Goal: Task Accomplishment & Management: Manage account settings

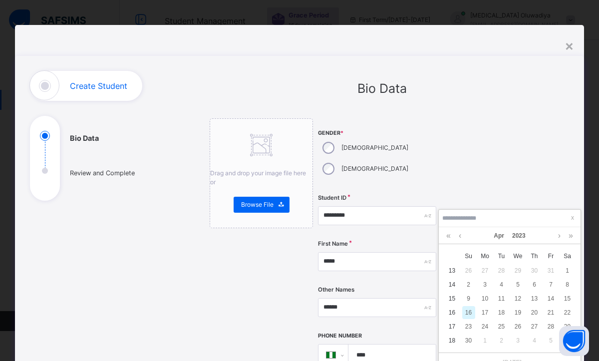
select select "**"
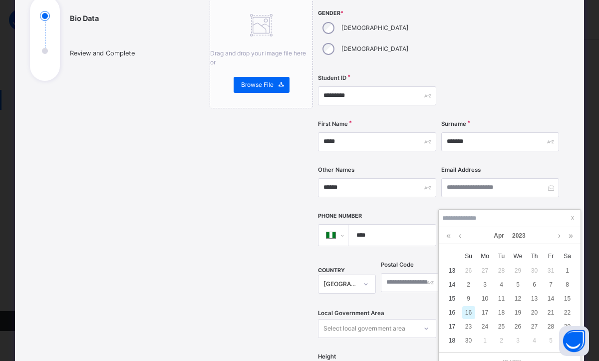
click at [220, 179] on div "Drag and drop your image file here or Browse File" at bounding box center [261, 286] width 103 height 575
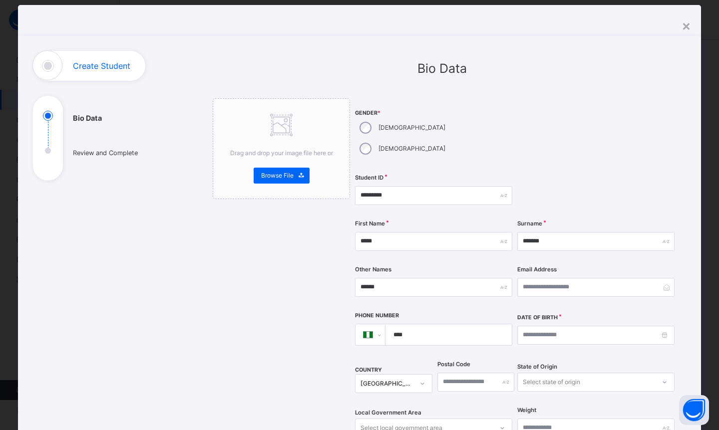
scroll to position [0, 0]
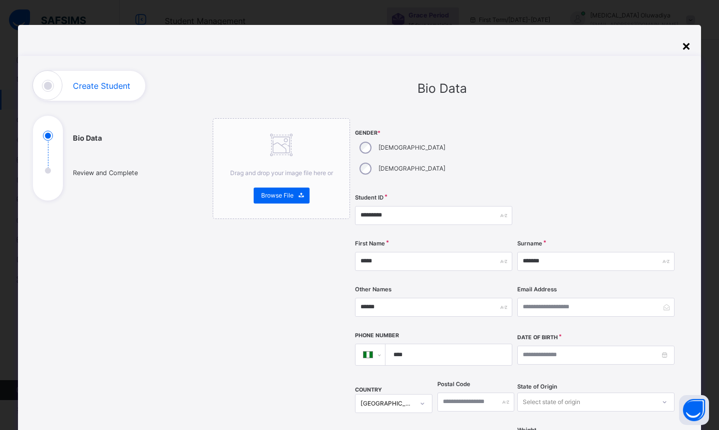
click at [599, 47] on div "×" at bounding box center [685, 45] width 9 height 21
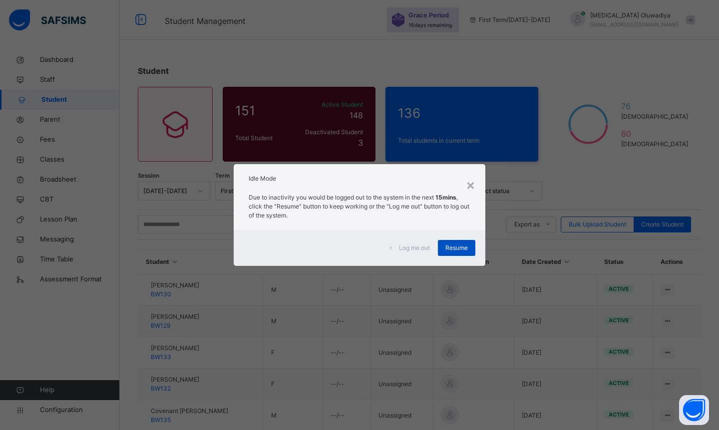
click at [449, 246] on span "Resume" at bounding box center [456, 248] width 22 height 9
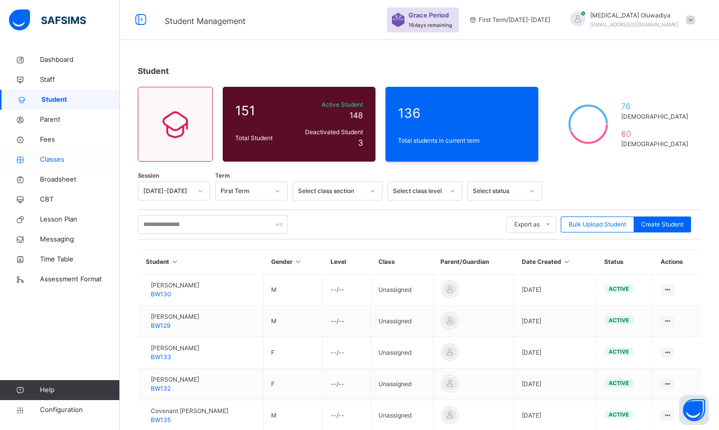
click at [41, 158] on span "Classes" at bounding box center [80, 160] width 80 height 10
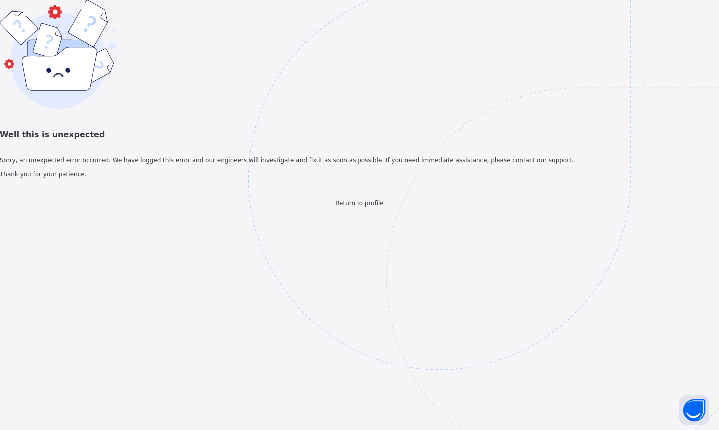
click at [344, 225] on img at bounding box center [508, 229] width 521 height 483
click at [360, 339] on img at bounding box center [508, 229] width 521 height 483
click at [353, 207] on span "Return to profile" at bounding box center [359, 203] width 48 height 7
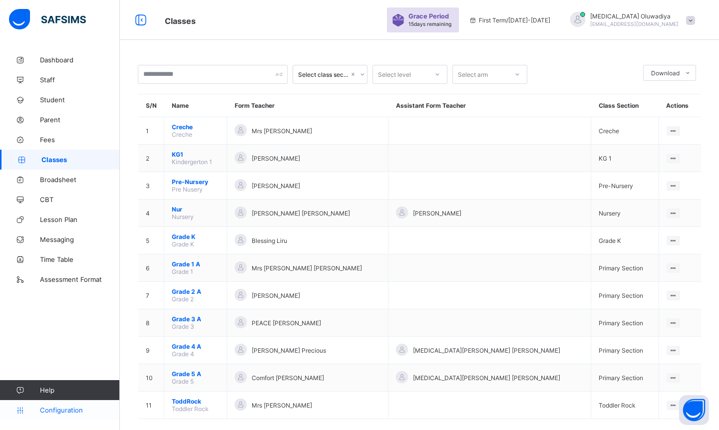
click at [44, 416] on link "Configuration" at bounding box center [59, 410] width 119 height 20
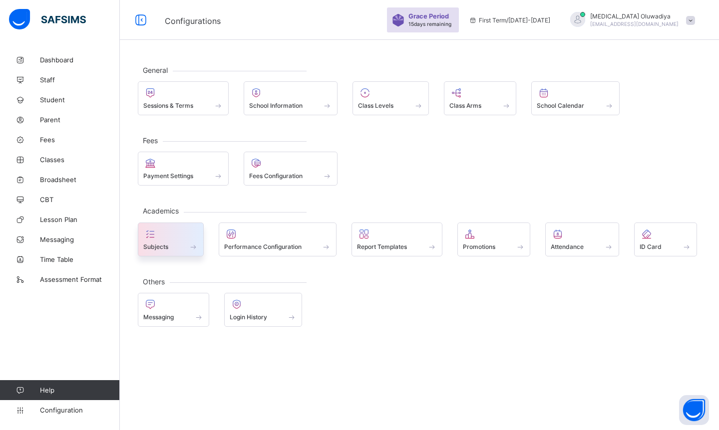
click at [172, 240] on span at bounding box center [170, 241] width 55 height 2
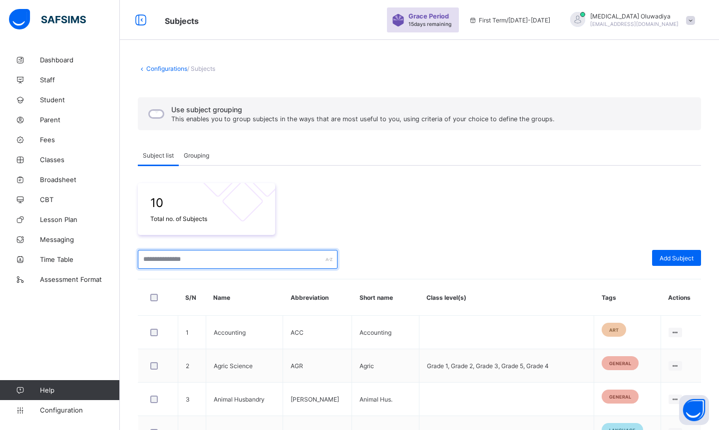
click at [180, 256] on input "text" at bounding box center [238, 259] width 200 height 19
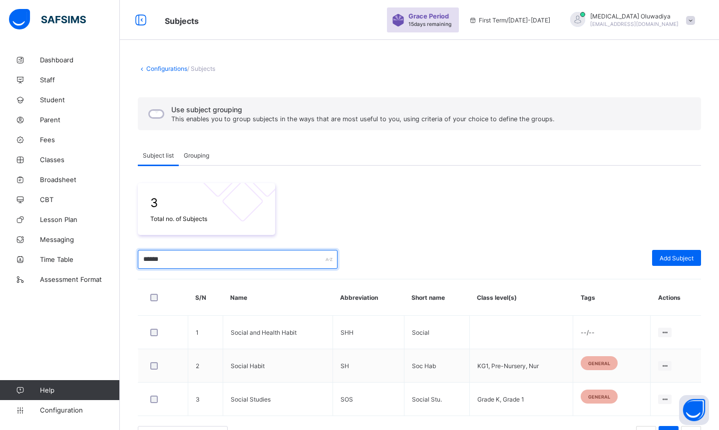
type input "******"
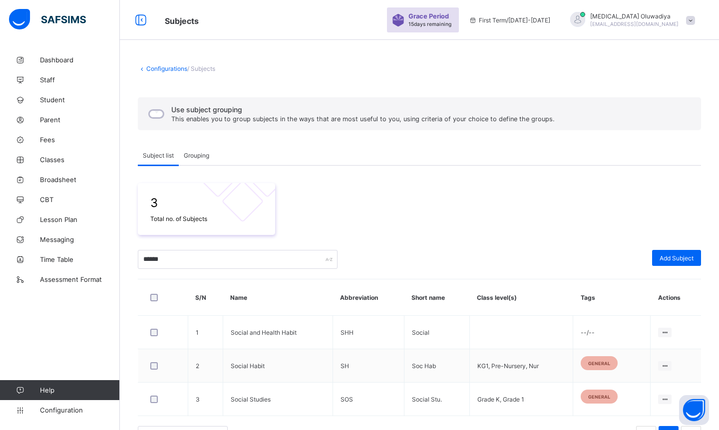
click at [639, 199] on div "3 Total no. of Subjects" at bounding box center [419, 209] width 563 height 52
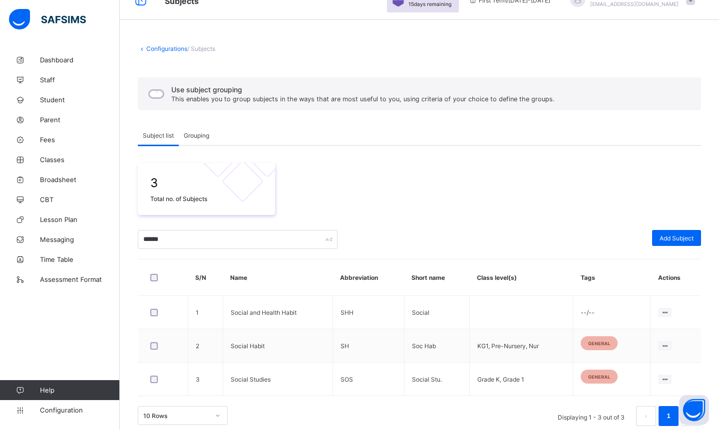
scroll to position [31, 0]
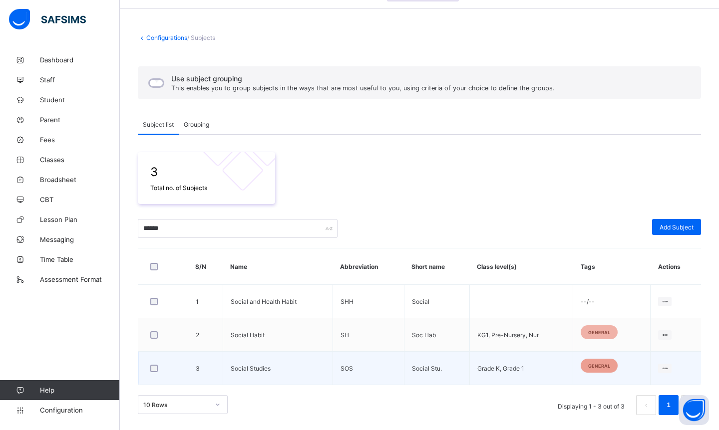
click at [602, 369] on div "general" at bounding box center [599, 366] width 37 height 14
click at [599, 369] on div "general" at bounding box center [599, 366] width 37 height 14
click at [601, 367] on span "general" at bounding box center [599, 365] width 22 height 5
click at [612, 367] on div "general" at bounding box center [599, 366] width 37 height 14
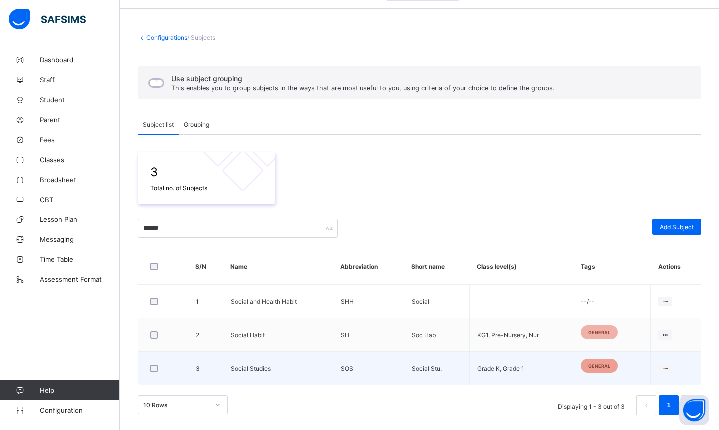
click at [612, 367] on div "general" at bounding box center [599, 366] width 37 height 14
click at [636, 400] on li "Assign to Level" at bounding box center [638, 406] width 65 height 18
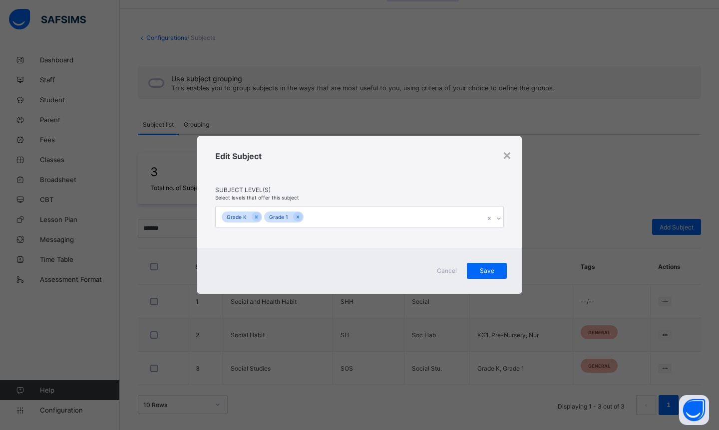
click at [498, 220] on icon at bounding box center [499, 219] width 6 height 10
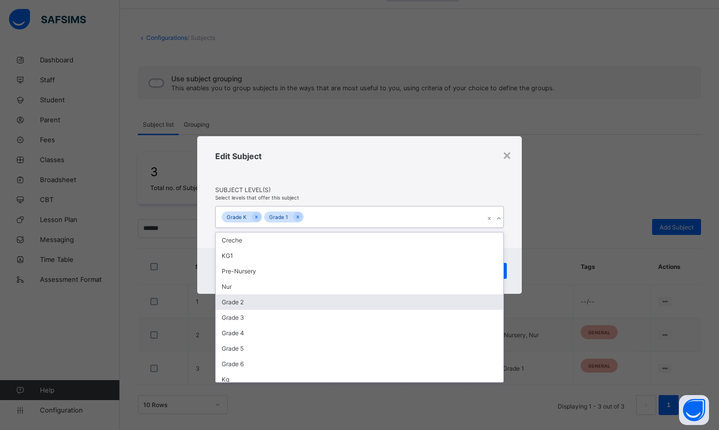
click at [260, 300] on div "Grade 2" at bounding box center [360, 302] width 288 height 15
click at [228, 304] on div "Grade 3" at bounding box center [360, 302] width 288 height 15
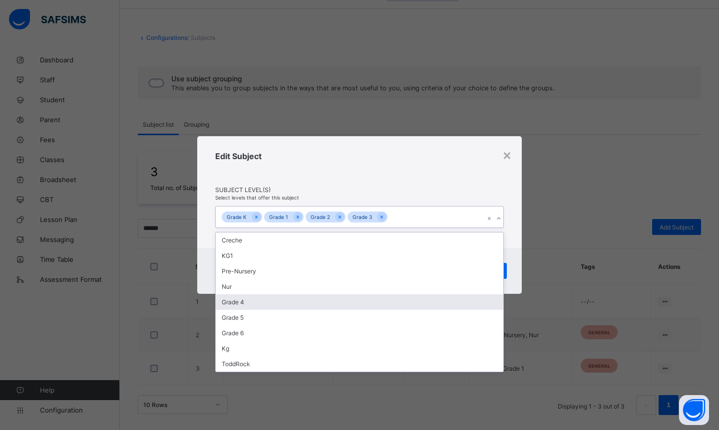
click at [228, 304] on div "Grade 4" at bounding box center [360, 302] width 288 height 15
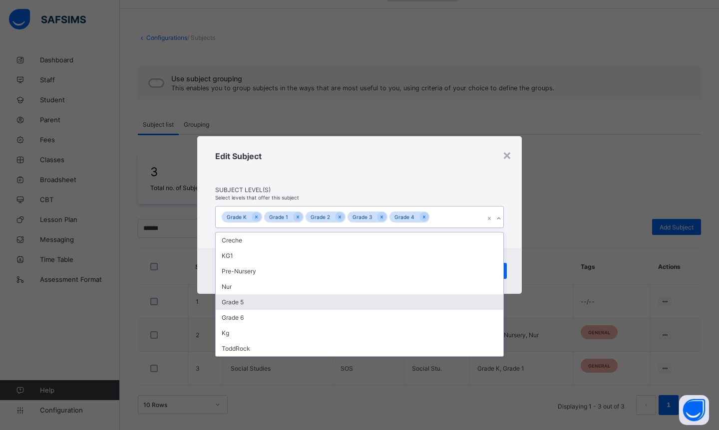
click at [228, 304] on div "Grade 5" at bounding box center [360, 302] width 288 height 15
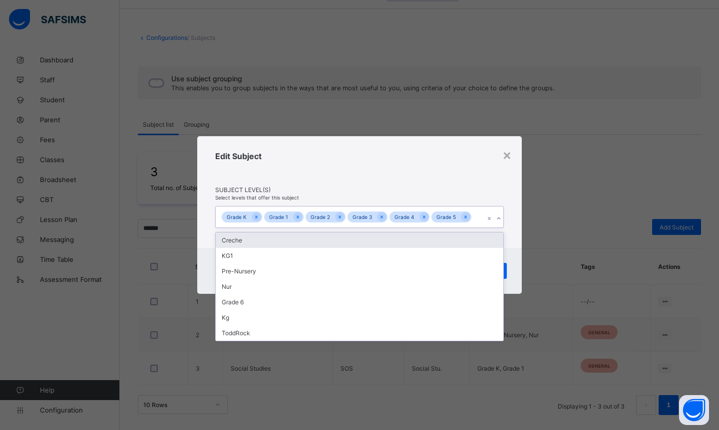
click at [457, 174] on div "Edit Subject" at bounding box center [359, 168] width 289 height 35
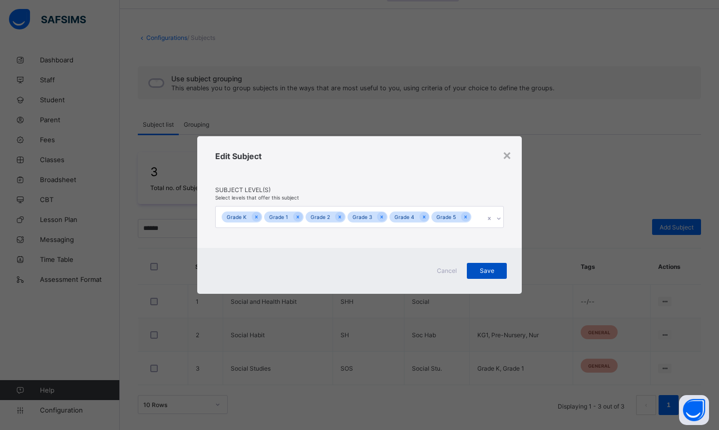
click at [479, 268] on span "Save" at bounding box center [486, 270] width 25 height 7
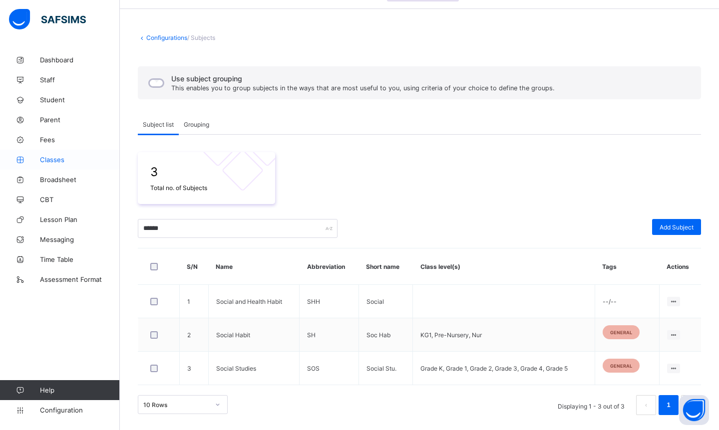
click at [56, 153] on link "Classes" at bounding box center [60, 160] width 120 height 20
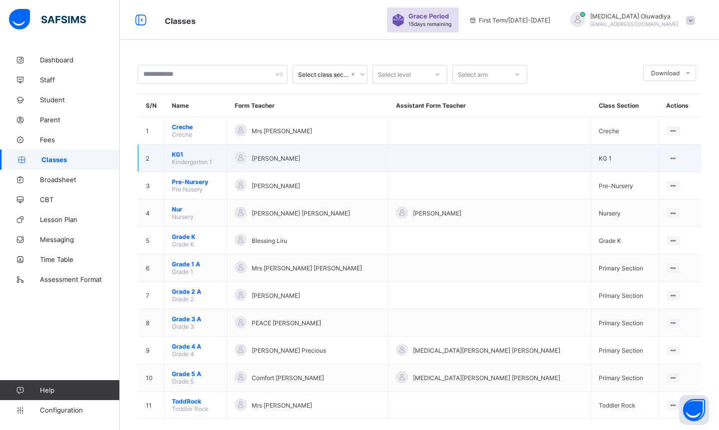
click at [206, 155] on span "KG1" at bounding box center [195, 154] width 47 height 7
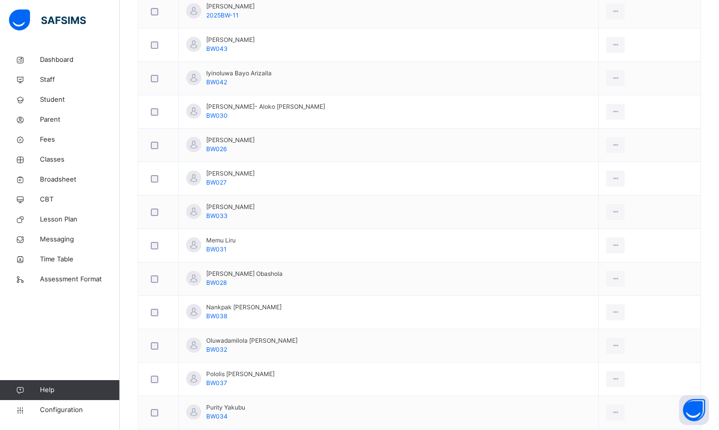
scroll to position [519, 0]
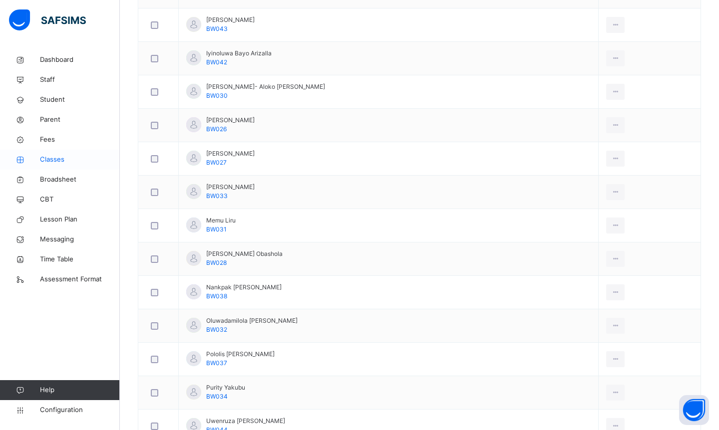
click at [60, 162] on span "Classes" at bounding box center [80, 160] width 80 height 10
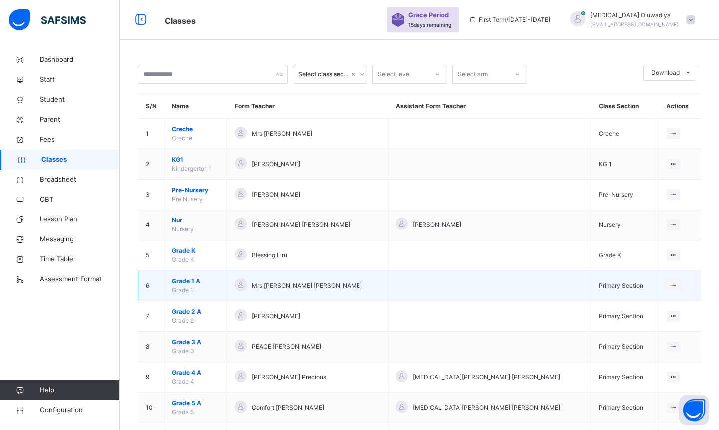
click at [211, 278] on span "Grade 1 A" at bounding box center [195, 281] width 47 height 9
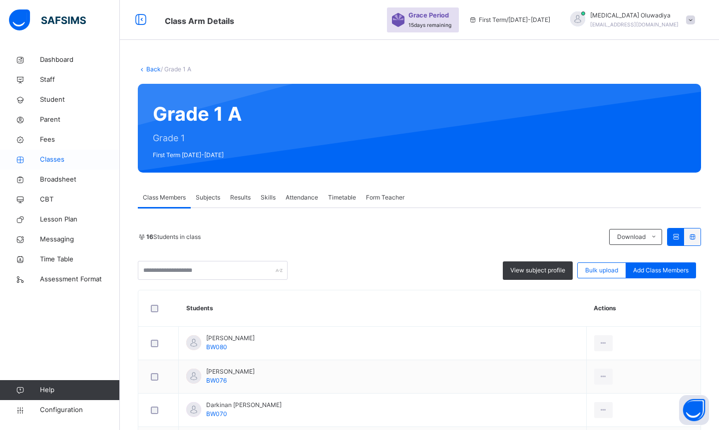
click at [57, 166] on link "Classes" at bounding box center [60, 160] width 120 height 20
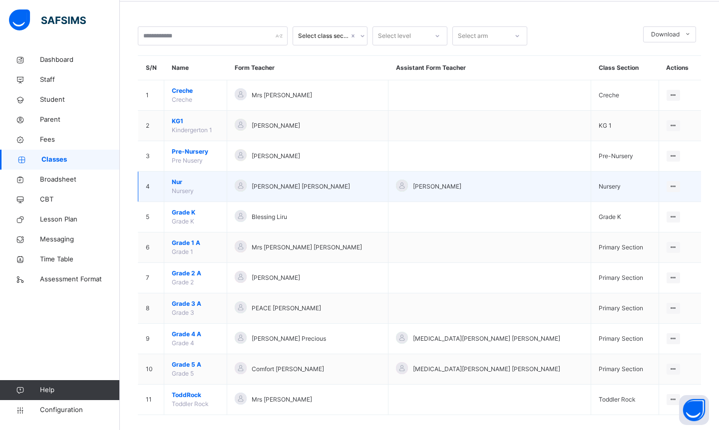
scroll to position [40, 0]
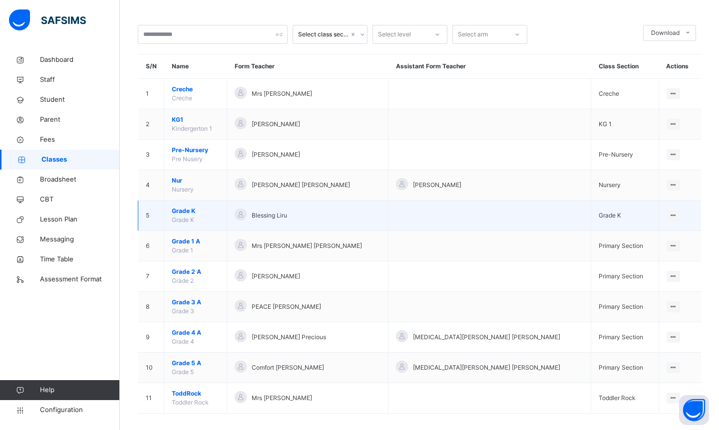
click at [219, 215] on span "Grade K" at bounding box center [195, 211] width 47 height 9
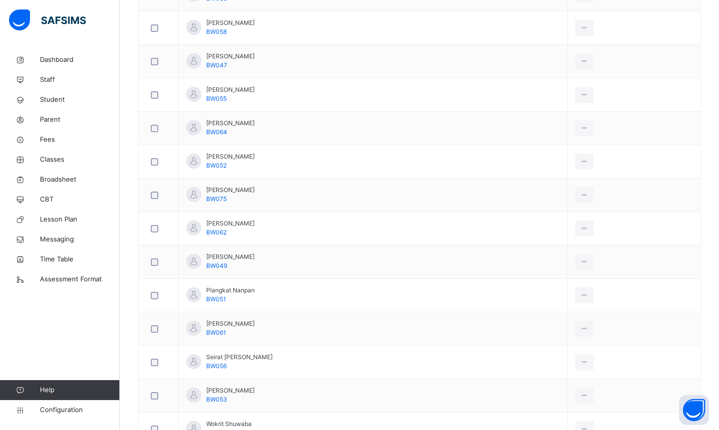
scroll to position [447, 0]
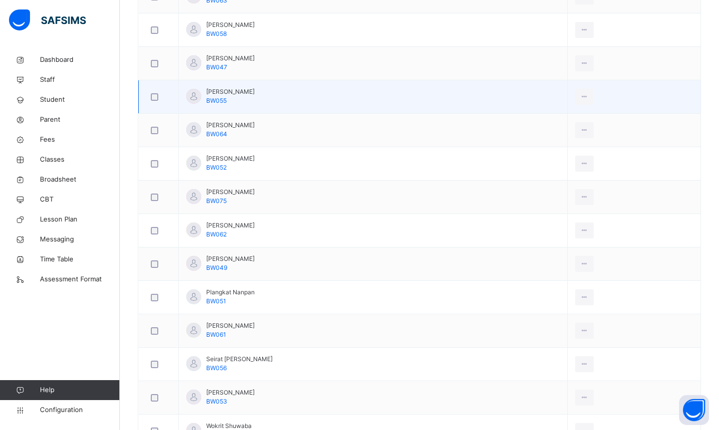
click at [198, 96] on div at bounding box center [193, 96] width 15 height 15
click at [560, 120] on div "View Profile" at bounding box center [562, 119] width 54 height 10
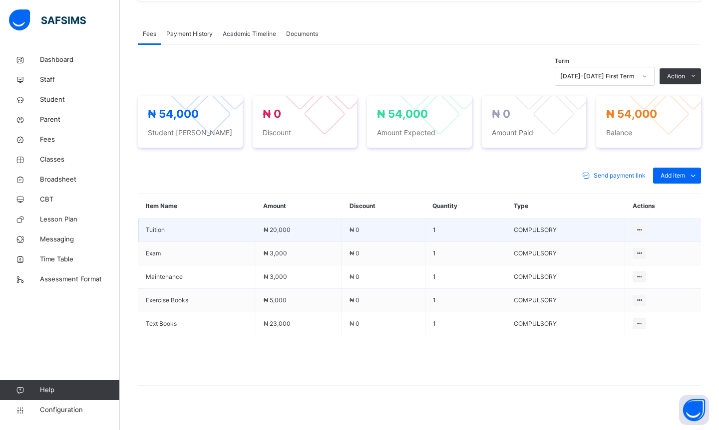
scroll to position [314, 0]
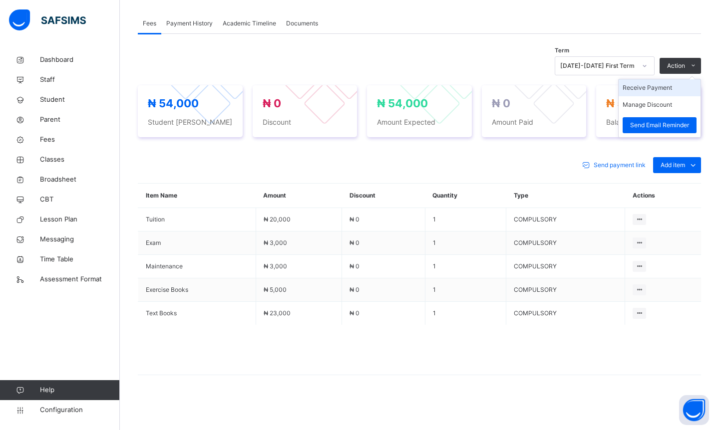
click at [664, 91] on li "Receive Payment" at bounding box center [660, 87] width 82 height 17
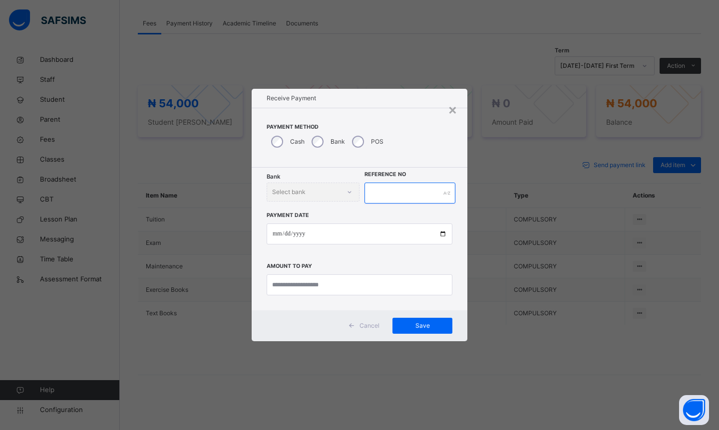
click at [376, 194] on input "text" at bounding box center [409, 193] width 91 height 21
type input "*"
type input "*******"
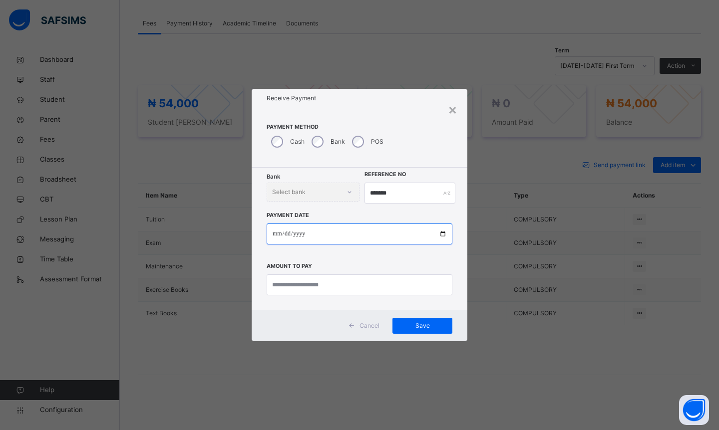
click at [277, 238] on input "date" at bounding box center [360, 234] width 186 height 21
type input "**********"
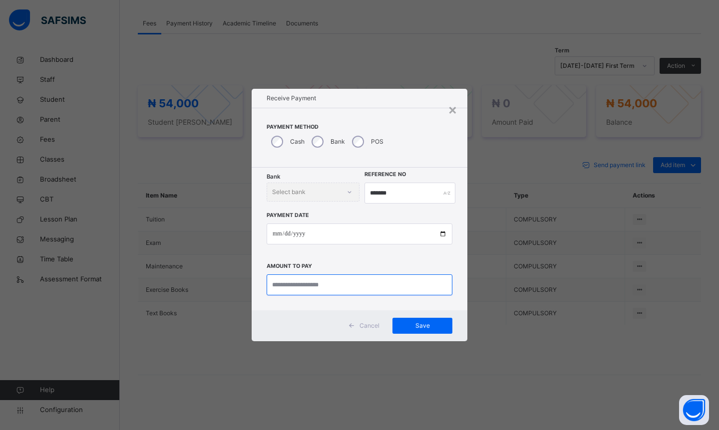
click at [283, 288] on input "currency" at bounding box center [360, 285] width 186 height 21
type input "********"
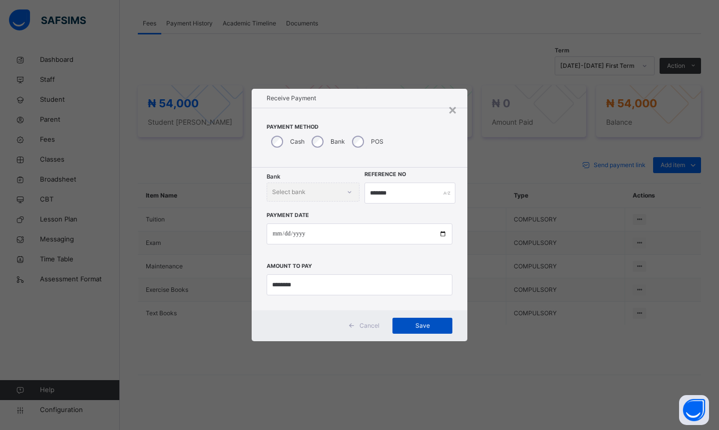
click at [448, 329] on div "Save" at bounding box center [422, 326] width 60 height 16
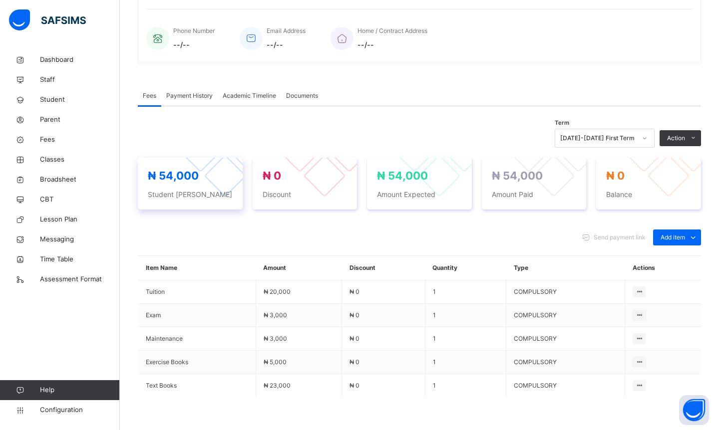
scroll to position [234, 0]
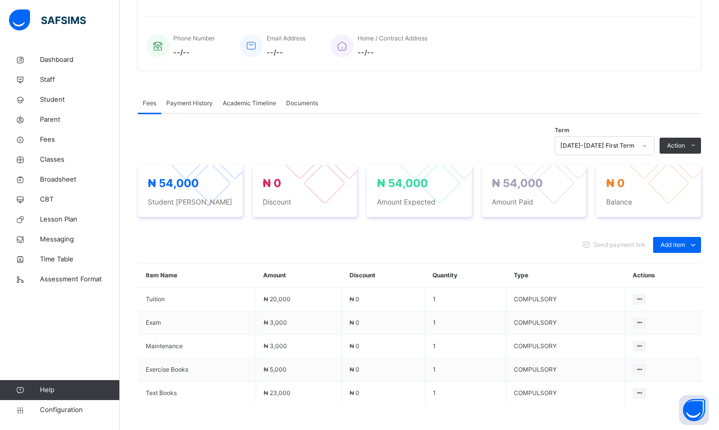
click at [185, 101] on span "Payment History" at bounding box center [189, 103] width 46 height 9
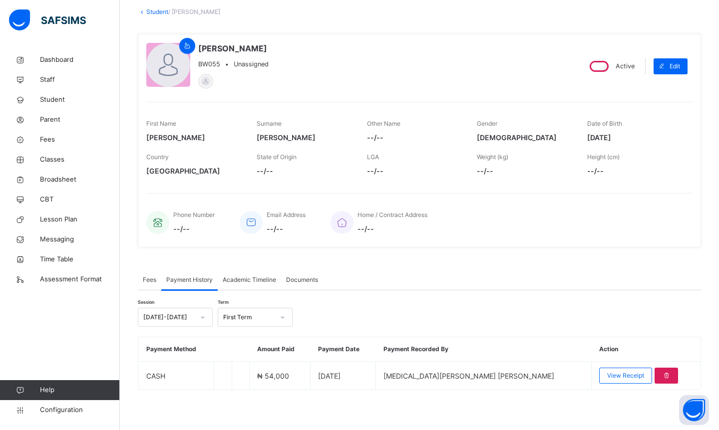
scroll to position [57, 0]
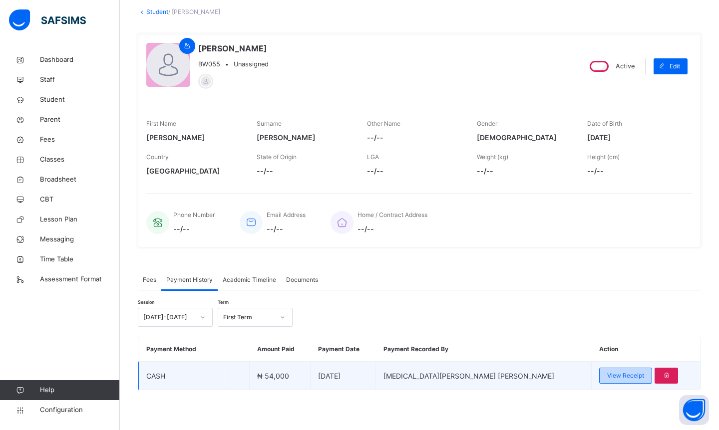
click at [607, 377] on span "View Receipt" at bounding box center [625, 375] width 37 height 9
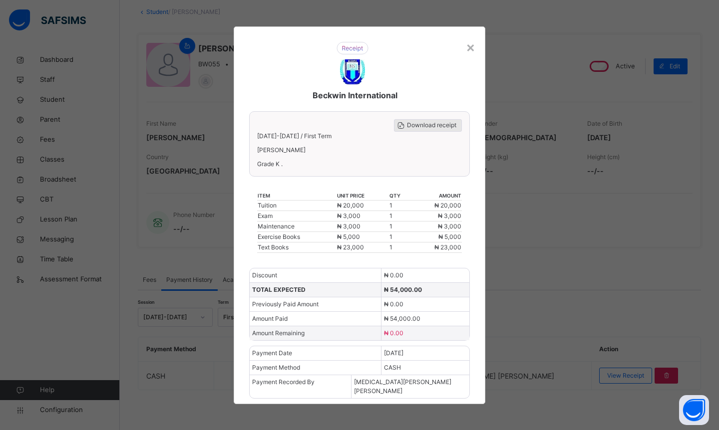
click at [424, 130] on span "Download receipt" at bounding box center [431, 125] width 49 height 9
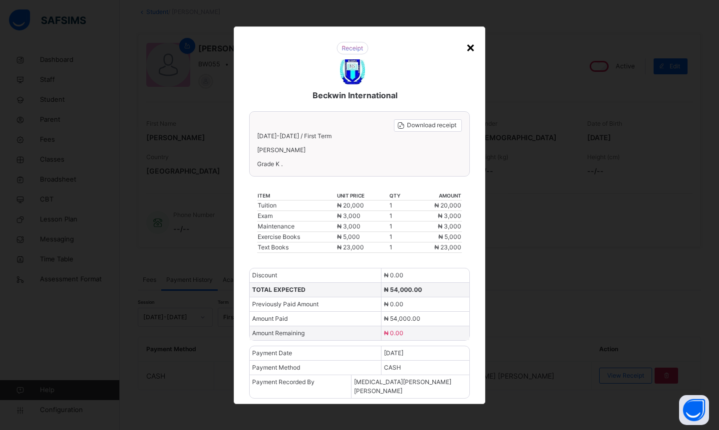
click at [475, 54] on div "×" at bounding box center [470, 46] width 9 height 21
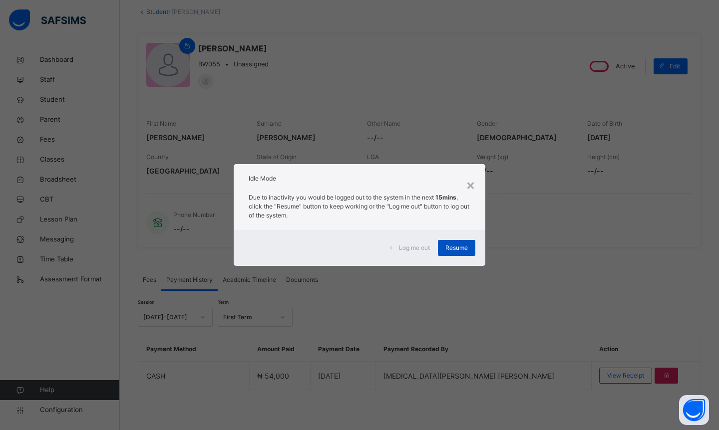
click at [440, 246] on div "Resume" at bounding box center [456, 248] width 37 height 16
click at [461, 246] on span "Resume" at bounding box center [456, 248] width 22 height 9
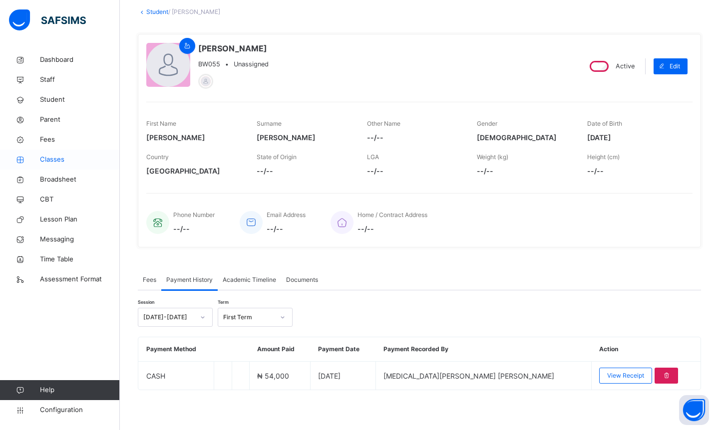
click at [68, 163] on span "Classes" at bounding box center [80, 160] width 80 height 10
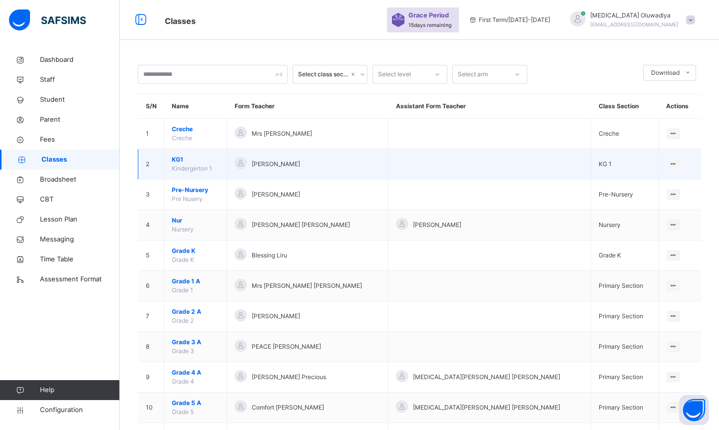
click at [181, 161] on span "KG1" at bounding box center [195, 159] width 47 height 9
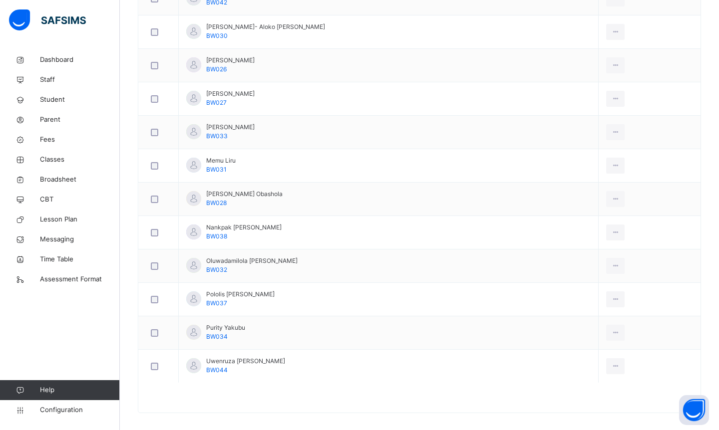
scroll to position [587, 0]
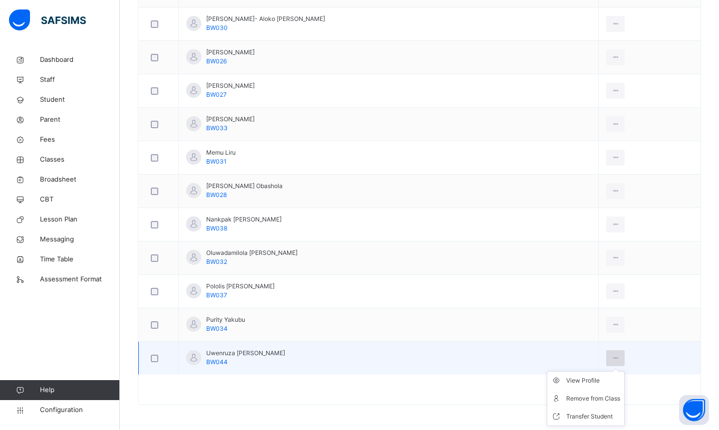
click at [611, 355] on icon at bounding box center [615, 358] width 8 height 9
click at [567, 380] on div "View Profile" at bounding box center [593, 381] width 54 height 10
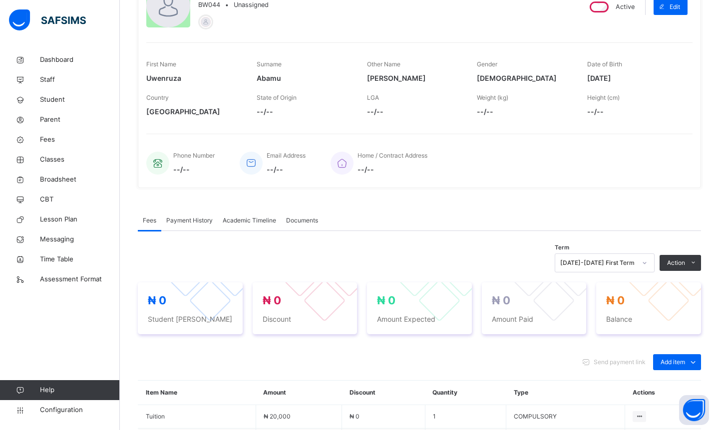
scroll to position [314, 0]
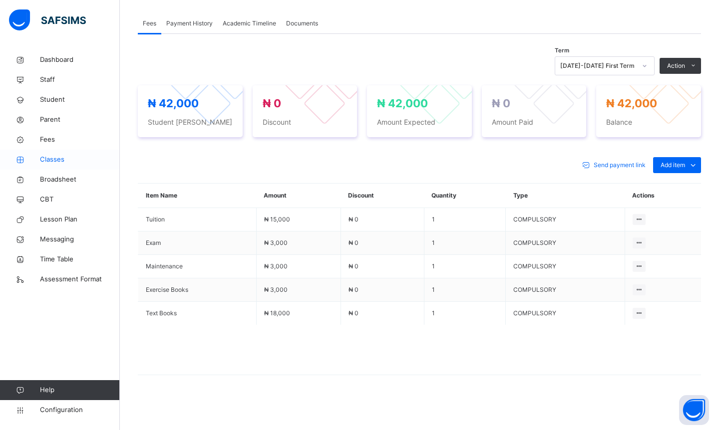
click at [78, 159] on span "Classes" at bounding box center [80, 160] width 80 height 10
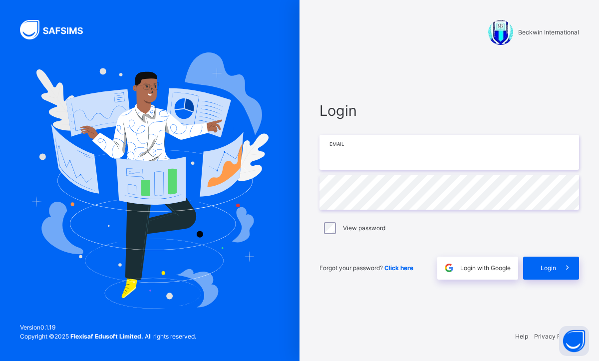
type input "**********"
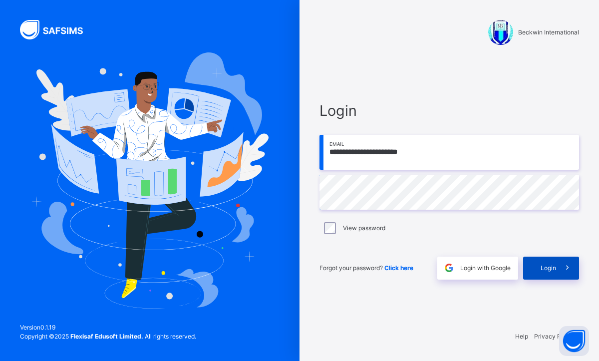
click at [541, 269] on span "Login" at bounding box center [548, 268] width 15 height 9
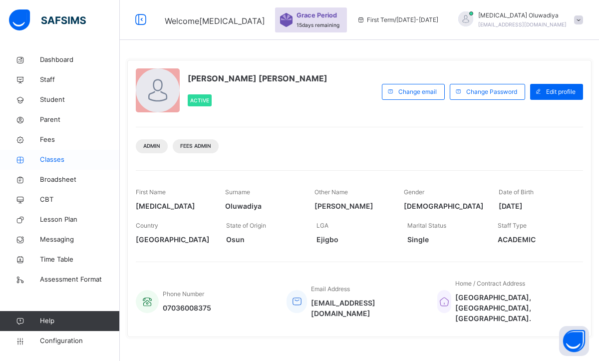
click at [57, 153] on link "Classes" at bounding box center [60, 160] width 120 height 20
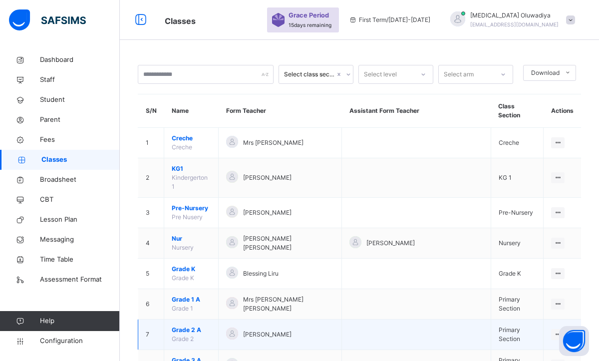
click at [200, 325] on span "Grade 2 A" at bounding box center [191, 329] width 39 height 9
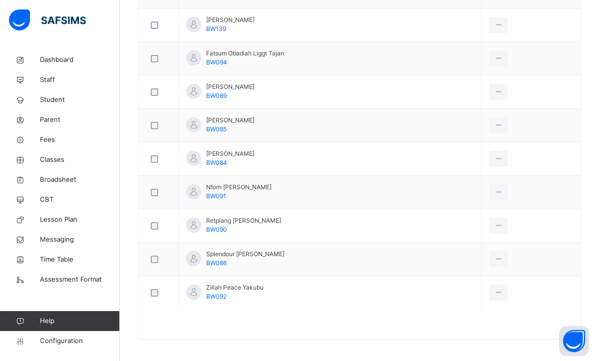
scroll to position [523, 0]
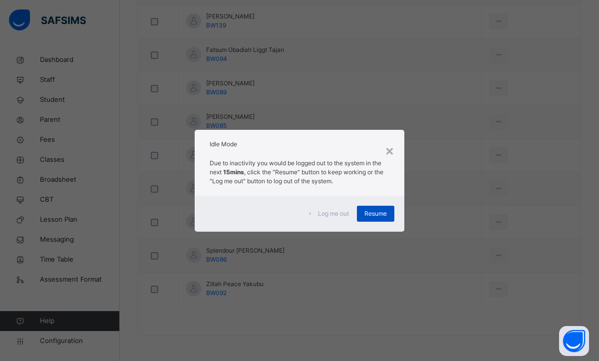
click at [371, 214] on span "Resume" at bounding box center [375, 213] width 22 height 9
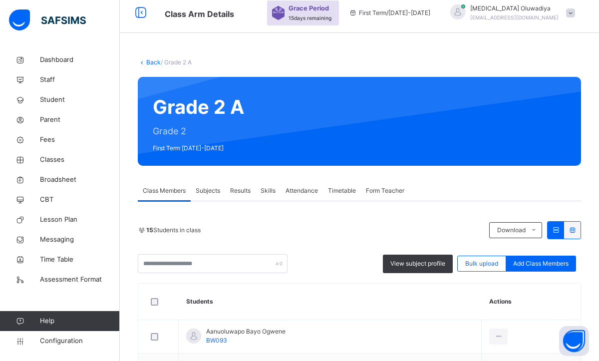
scroll to position [0, 0]
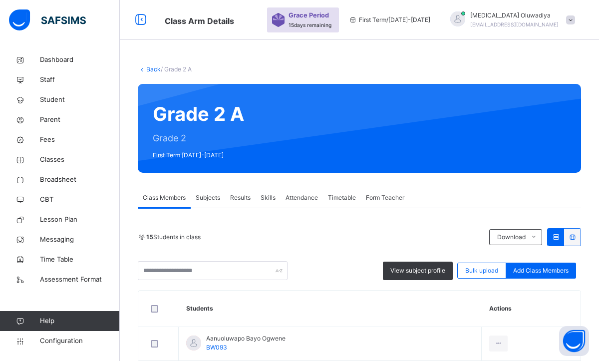
click at [149, 72] on link "Back" at bounding box center [153, 68] width 14 height 7
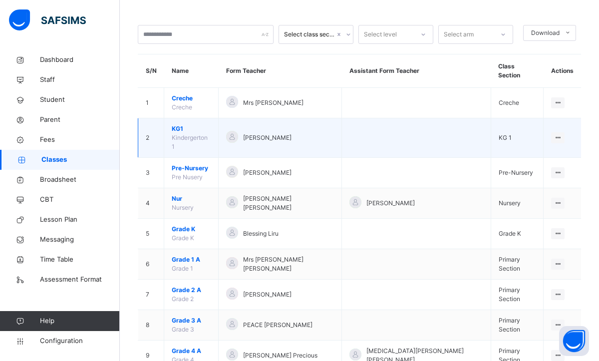
scroll to position [60, 0]
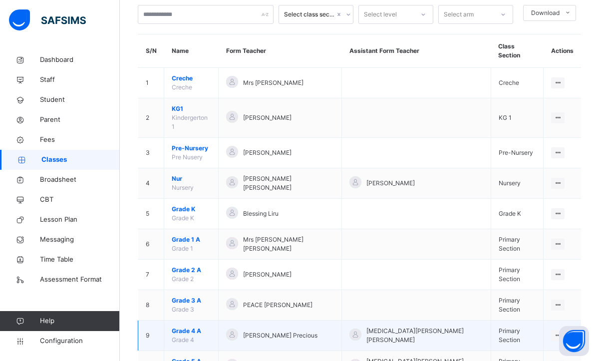
click at [182, 326] on span "Grade 4 A" at bounding box center [191, 330] width 39 height 9
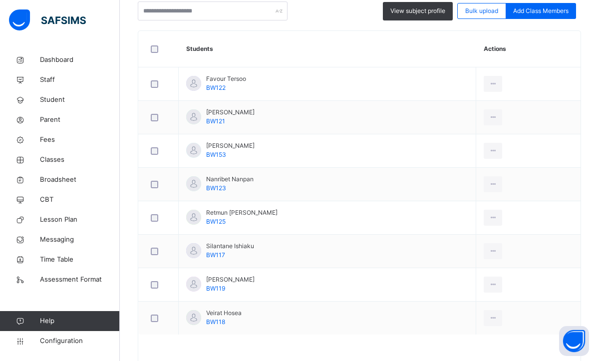
scroll to position [200, 0]
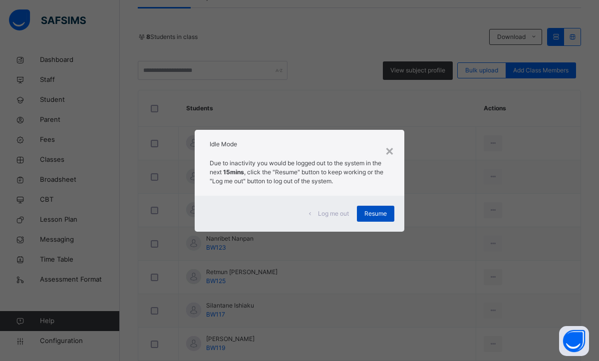
click at [378, 212] on span "Resume" at bounding box center [375, 213] width 22 height 9
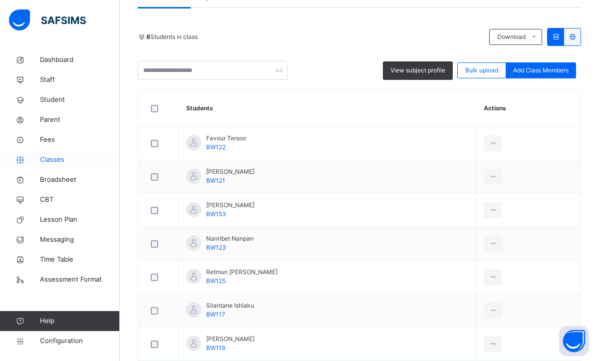
click at [43, 162] on span "Classes" at bounding box center [80, 160] width 80 height 10
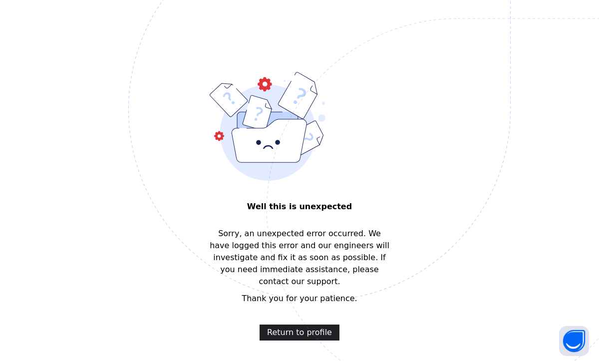
click at [273, 327] on span "Return to profile" at bounding box center [299, 332] width 65 height 12
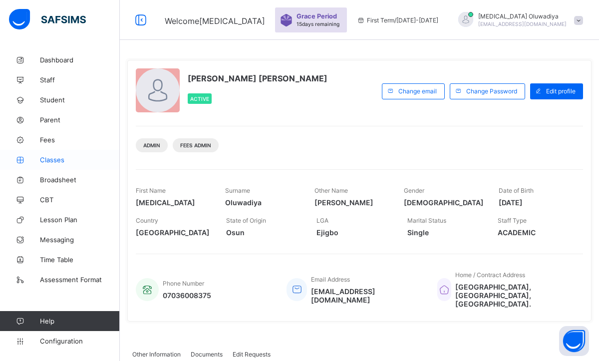
click at [55, 165] on link "Classes" at bounding box center [60, 160] width 120 height 20
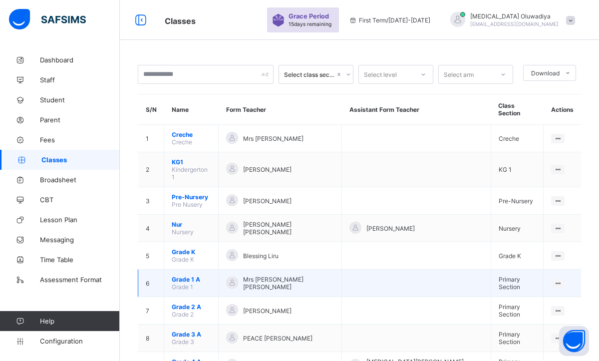
click at [198, 270] on td "Grade 1 A Grade 1" at bounding box center [191, 283] width 54 height 27
click at [219, 271] on td "Grade 1 A Grade 1" at bounding box center [191, 283] width 54 height 27
click at [522, 298] on div "View Class" at bounding box center [531, 303] width 57 height 10
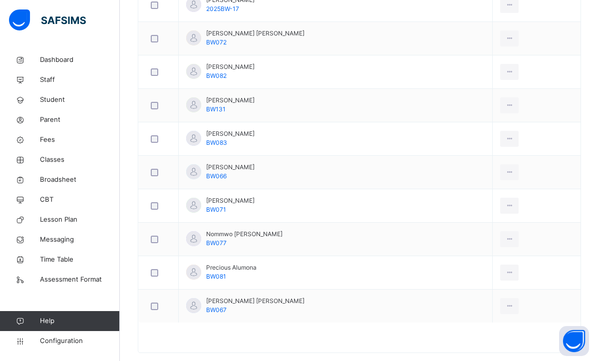
scroll to position [556, 0]
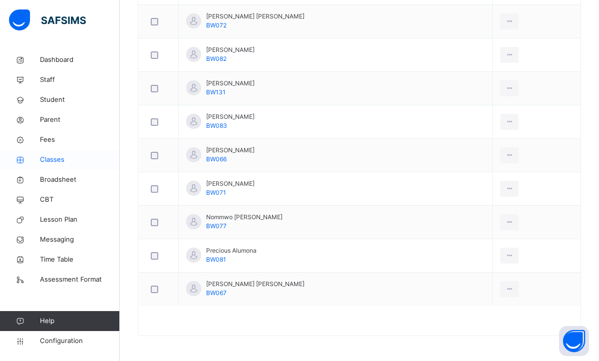
click at [65, 161] on span "Classes" at bounding box center [80, 160] width 80 height 10
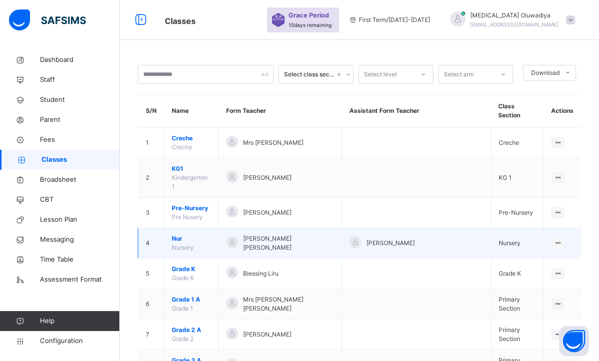
click at [201, 234] on span "Nur" at bounding box center [191, 238] width 39 height 9
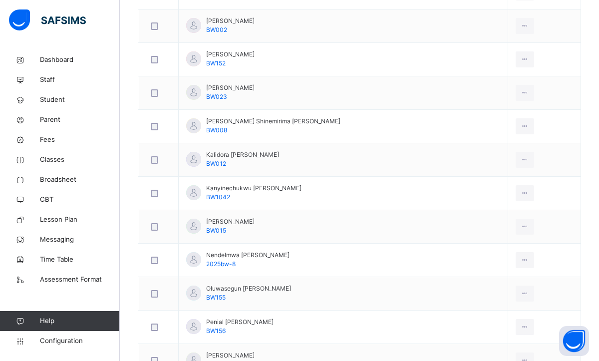
scroll to position [684, 0]
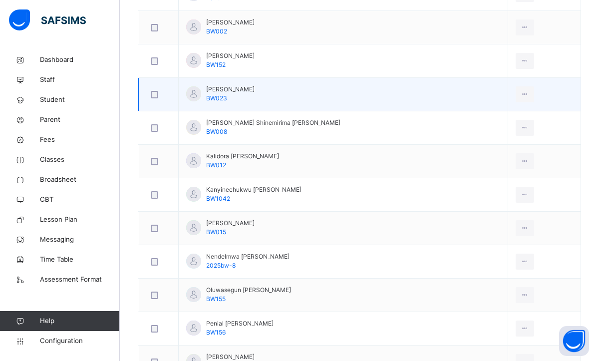
click at [235, 91] on span "Jezreel Nkarina Benetsi" at bounding box center [230, 89] width 48 height 9
click at [489, 113] on div "View Profile" at bounding box center [503, 117] width 54 height 10
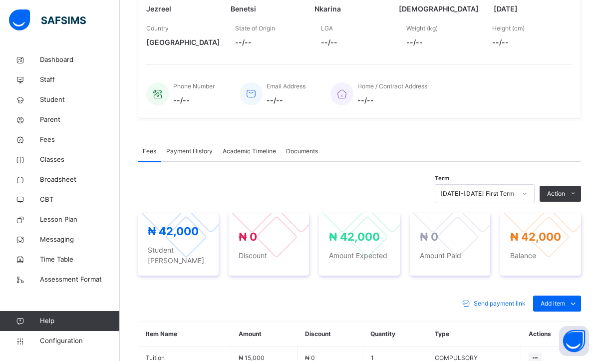
scroll to position [383, 0]
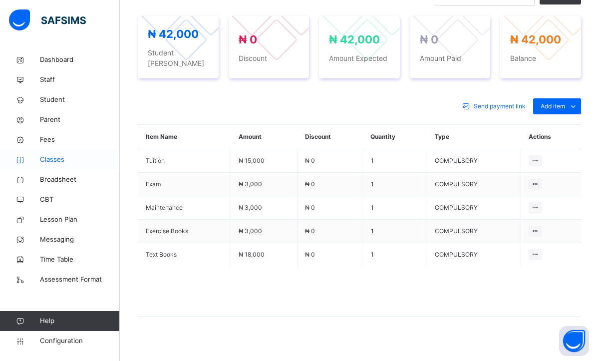
click at [55, 163] on span "Classes" at bounding box center [80, 160] width 80 height 10
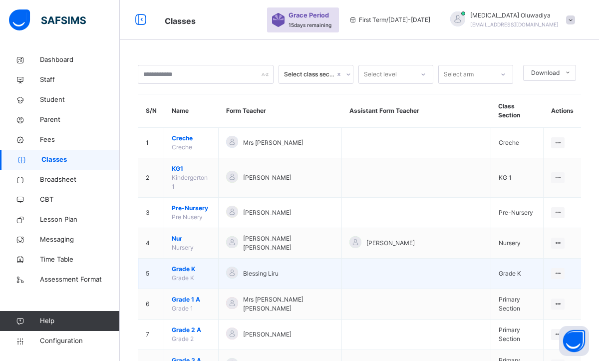
click at [206, 259] on td "Grade K Grade K" at bounding box center [191, 274] width 54 height 30
click at [190, 265] on span "Grade K" at bounding box center [191, 269] width 39 height 9
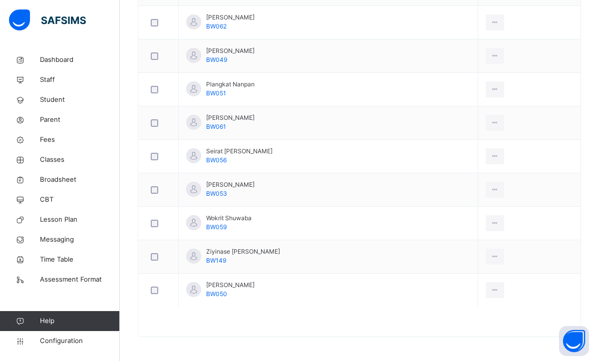
scroll to position [656, 0]
click at [59, 158] on span "Classes" at bounding box center [80, 160] width 80 height 10
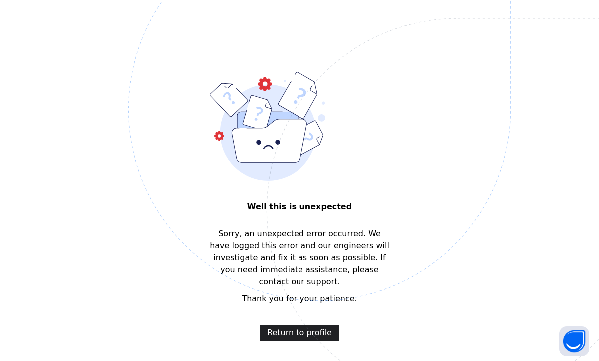
click at [285, 326] on span "Return to profile" at bounding box center [299, 332] width 65 height 12
click at [289, 326] on span "Return to profile" at bounding box center [299, 332] width 65 height 12
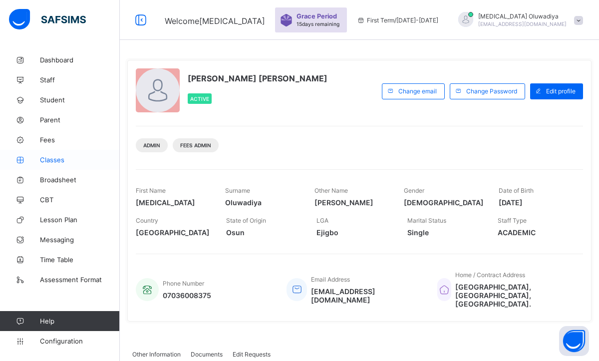
click at [64, 161] on span "Classes" at bounding box center [80, 160] width 80 height 8
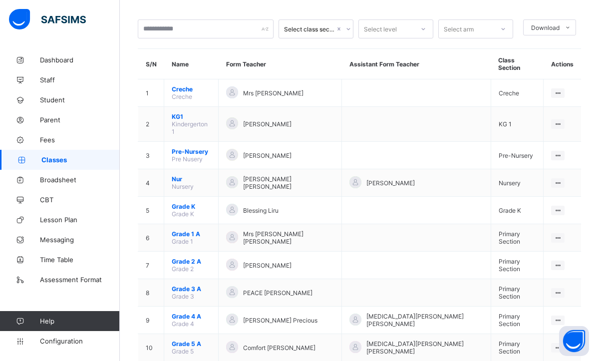
scroll to position [43, 0]
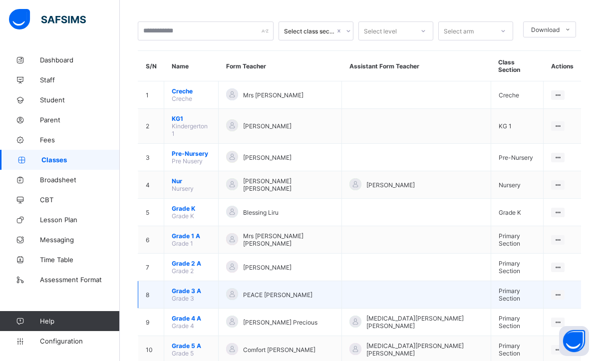
click at [210, 281] on td "Grade 3 A Grade 3" at bounding box center [191, 294] width 54 height 27
click at [164, 281] on td "Grade 3 A Grade 3" at bounding box center [191, 294] width 54 height 27
click at [190, 287] on span "Grade 3 A" at bounding box center [191, 290] width 39 height 7
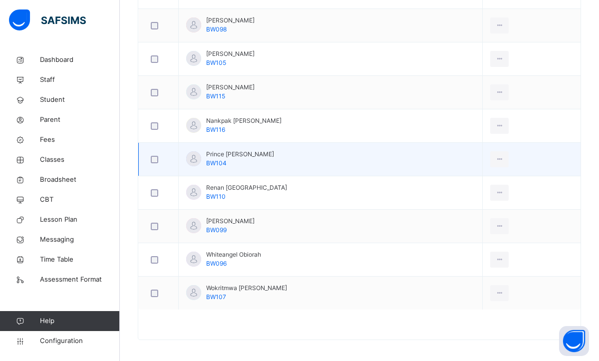
scroll to position [623, 0]
